Goal: Task Accomplishment & Management: Complete application form

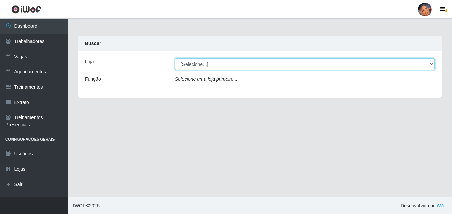
click at [209, 62] on select "[Selecione...] Supermercado Preço Bom" at bounding box center [305, 64] width 260 height 12
select select "169"
click at [175, 58] on select "[Selecione...] Supermercado Preço Bom" at bounding box center [305, 64] width 260 height 12
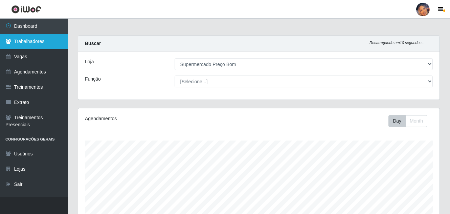
click at [46, 41] on link "Trabalhadores" at bounding box center [34, 41] width 68 height 15
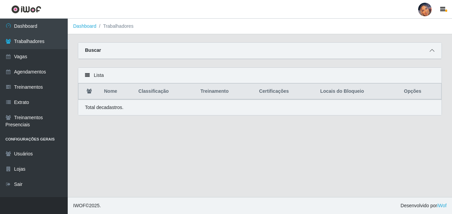
click at [432, 50] on icon at bounding box center [432, 50] width 5 height 5
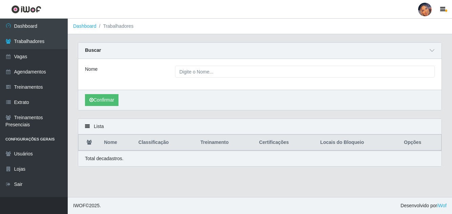
click at [98, 69] on label "Nome" at bounding box center [91, 69] width 13 height 7
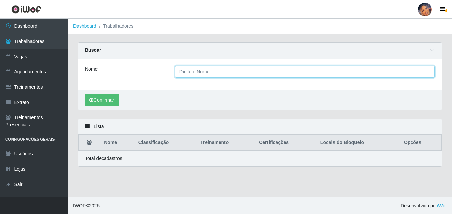
click at [175, 69] on input "Nome" at bounding box center [305, 72] width 260 height 12
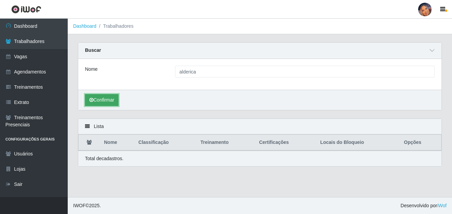
click at [100, 97] on button "Confirmar" at bounding box center [102, 100] width 34 height 12
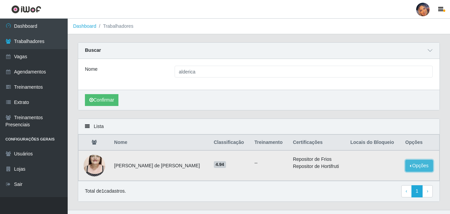
click at [424, 166] on button "Opções" at bounding box center [420, 166] width 28 height 12
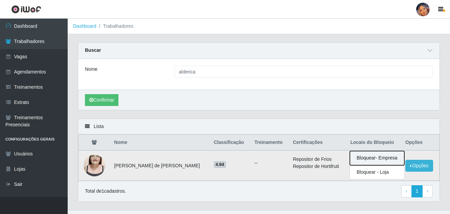
click at [379, 157] on button "Bloquear - Empresa" at bounding box center [377, 158] width 55 height 14
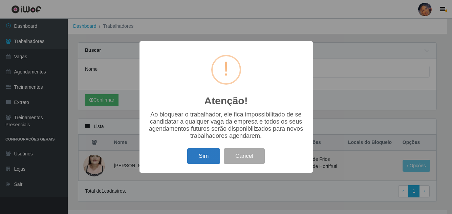
click at [199, 156] on button "Sim" at bounding box center [203, 156] width 33 height 16
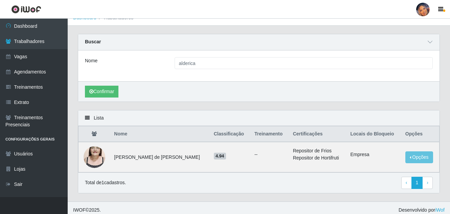
scroll to position [13, 0]
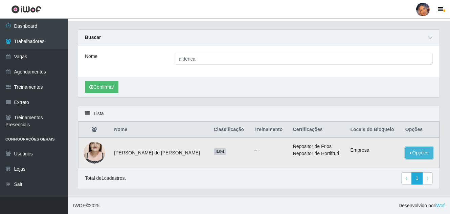
click at [422, 151] on button "Opções" at bounding box center [420, 153] width 28 height 12
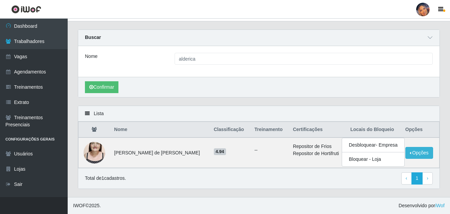
click at [261, 181] on div "Total de 1 cadastros. ‹ Previous 1 › Next" at bounding box center [259, 178] width 348 height 12
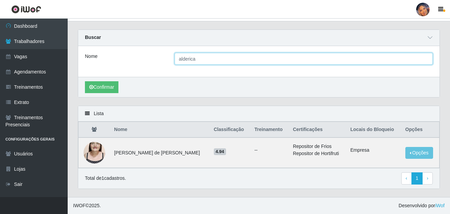
click at [198, 61] on input "alderica" at bounding box center [304, 59] width 259 height 12
type input "a"
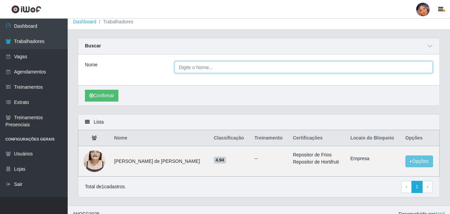
scroll to position [0, 0]
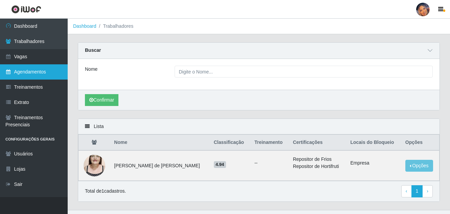
click at [37, 69] on link "Agendamentos" at bounding box center [34, 71] width 68 height 15
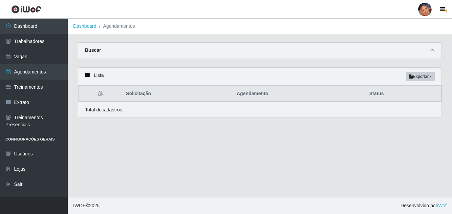
click at [435, 49] on span at bounding box center [432, 51] width 8 height 8
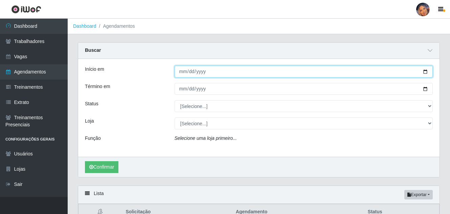
click at [425, 71] on input "Início em" at bounding box center [304, 72] width 259 height 12
type input "[DATE]"
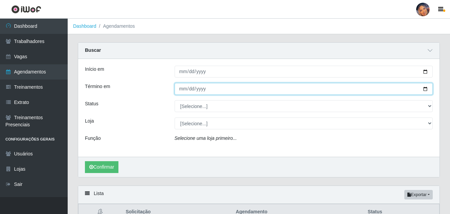
click at [425, 86] on input "Término em" at bounding box center [304, 89] width 259 height 12
type input "[DATE]"
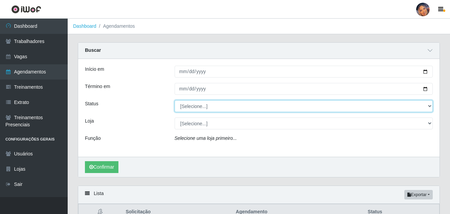
click at [428, 108] on select "[Selecione...] AGENDADO AGUARDANDO LIBERAR EM ANDAMENTO EM REVISÃO FINALIZADO C…" at bounding box center [304, 106] width 259 height 12
select select "AGENDADO"
click at [175, 101] on select "[Selecione...] AGENDADO AGUARDANDO LIBERAR EM ANDAMENTO EM REVISÃO FINALIZADO C…" at bounding box center [304, 106] width 259 height 12
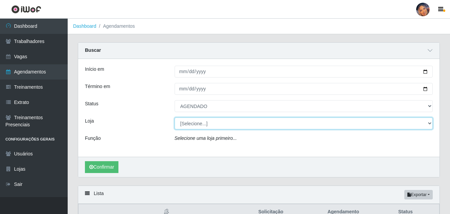
click at [429, 124] on select "[Selecione...] Supermercado Preço Bom" at bounding box center [304, 124] width 259 height 12
select select "169"
click at [175, 118] on select "[Selecione...] Supermercado Preço Bom" at bounding box center [304, 124] width 259 height 12
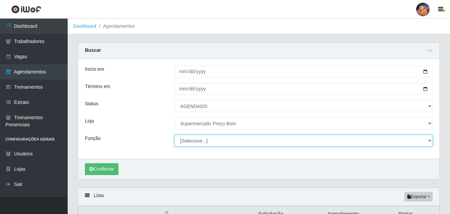
click at [217, 143] on select "[Selecione...] ASG ASG + ASG ++ Balconista Balconista + Balconista ++ Embalador…" at bounding box center [304, 141] width 259 height 12
click at [175, 135] on select "[Selecione...] ASG ASG + ASG ++ Balconista Balconista + Balconista ++ Embalador…" at bounding box center [304, 141] width 259 height 12
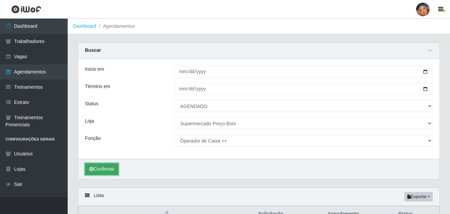
click at [108, 167] on button "Confirmar" at bounding box center [102, 169] width 34 height 12
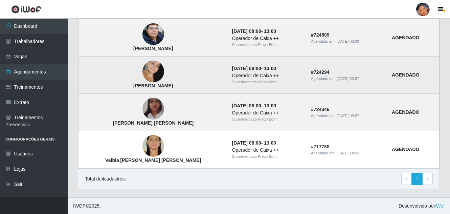
scroll to position [203, 0]
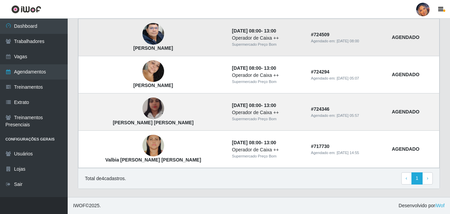
click at [143, 34] on img at bounding box center [154, 34] width 22 height 29
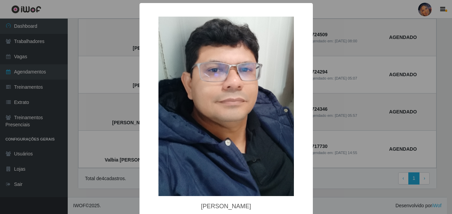
click at [360, 68] on div "× [PERSON_NAME] OK Cancel" at bounding box center [226, 107] width 452 height 214
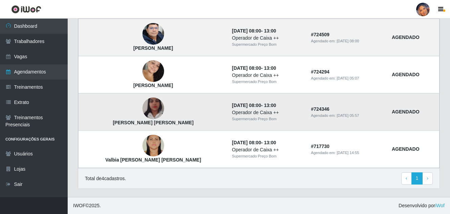
click at [143, 112] on img at bounding box center [154, 108] width 22 height 39
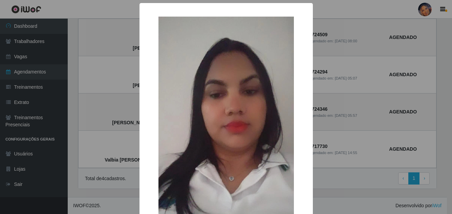
click at [92, 70] on div "× [PERSON_NAME] [PERSON_NAME]" at bounding box center [226, 107] width 452 height 214
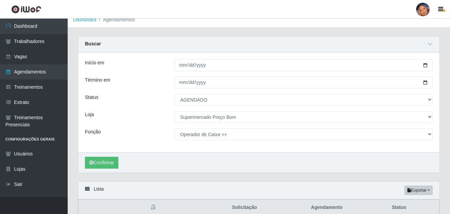
scroll to position [0, 0]
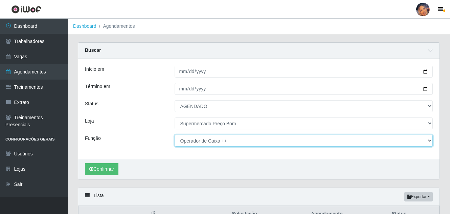
click at [243, 141] on select "[Selecione...] ASG ASG + ASG ++ Balconista Balconista + Balconista ++ Embalador…" at bounding box center [304, 141] width 259 height 12
select select "1"
click at [175, 135] on select "[Selecione...] ASG ASG + ASG ++ Balconista Balconista + Balconista ++ Embalador…" at bounding box center [304, 141] width 259 height 12
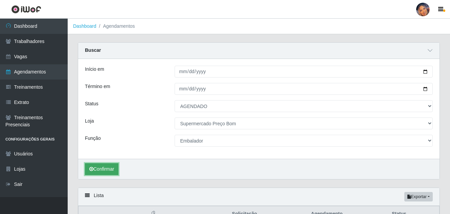
click at [107, 169] on button "Confirmar" at bounding box center [102, 169] width 34 height 12
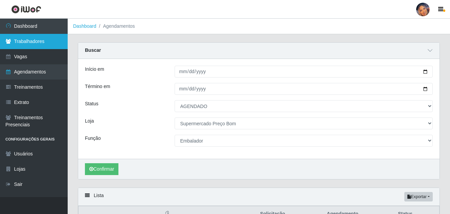
click at [33, 38] on link "Trabalhadores" at bounding box center [34, 41] width 68 height 15
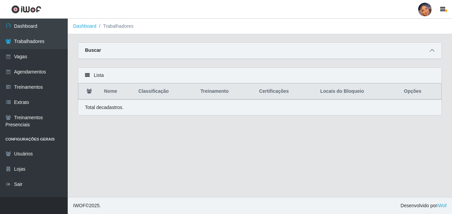
click at [432, 49] on icon at bounding box center [432, 50] width 5 height 5
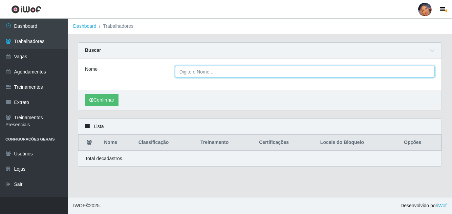
drag, startPoint x: 182, startPoint y: 70, endPoint x: 188, endPoint y: 72, distance: 6.5
click at [183, 70] on input "Nome" at bounding box center [305, 72] width 260 height 12
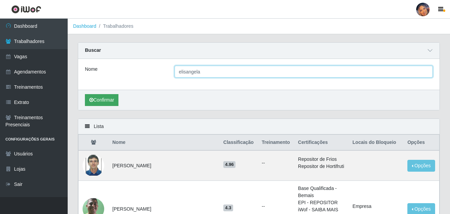
type input "elisangela"
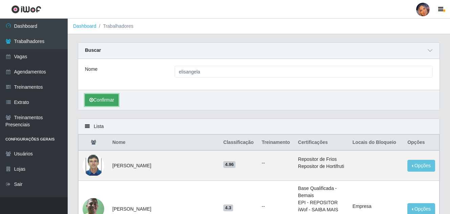
click at [99, 97] on button "Confirmar" at bounding box center [102, 100] width 34 height 12
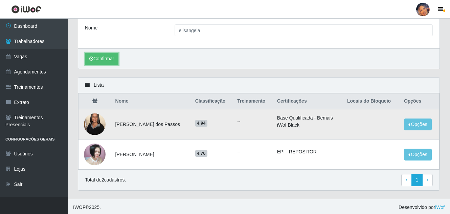
scroll to position [43, 0]
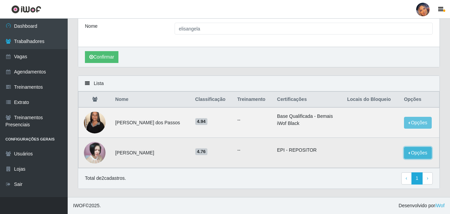
click at [416, 150] on button "Opções" at bounding box center [418, 153] width 28 height 12
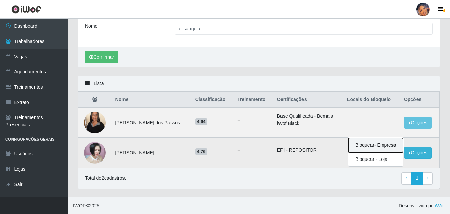
click at [368, 143] on button "Bloquear - Empresa" at bounding box center [376, 145] width 55 height 14
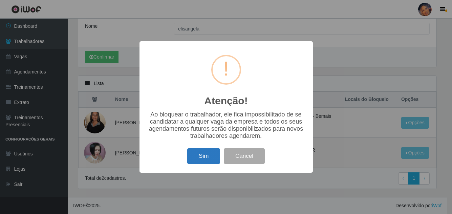
click at [200, 158] on button "Sim" at bounding box center [203, 156] width 33 height 16
